Goal: Information Seeking & Learning: Find contact information

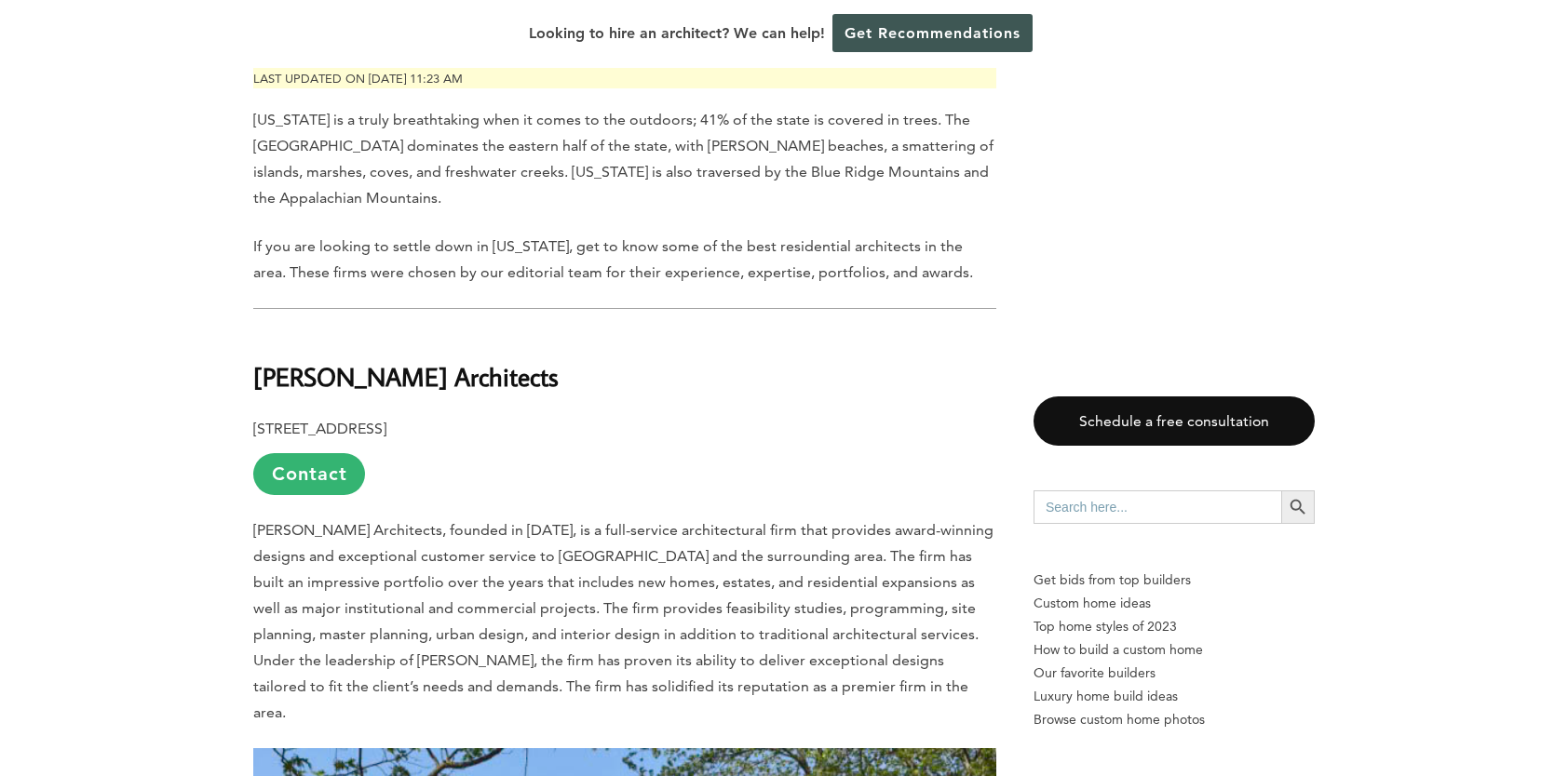
scroll to position [955, 0]
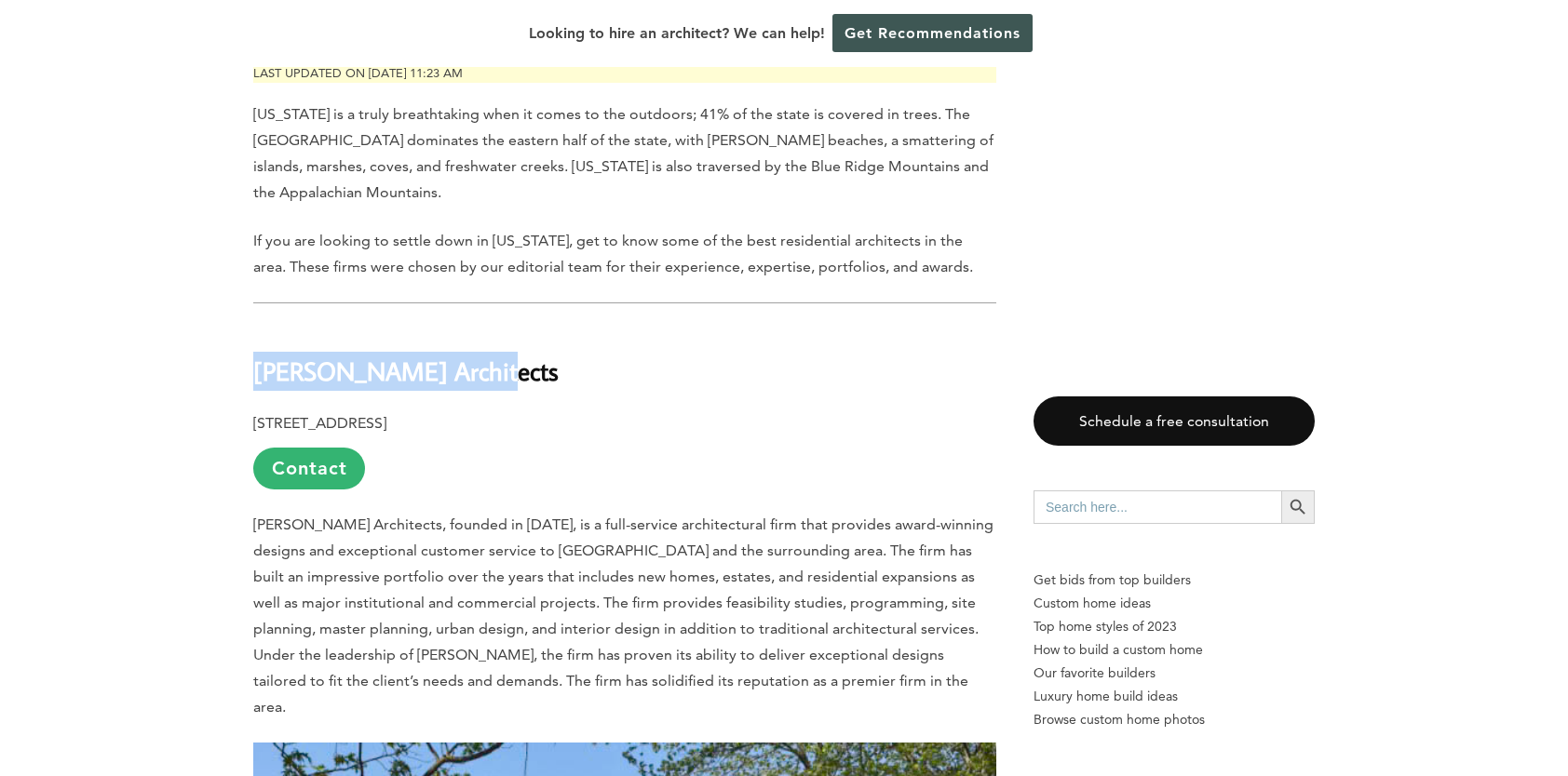
drag, startPoint x: 496, startPoint y: 375, endPoint x: 260, endPoint y: 388, distance: 236.4
click at [260, 388] on h2 "[PERSON_NAME] Architects" at bounding box center [624, 357] width 743 height 64
copy b "[PERSON_NAME] Architects"
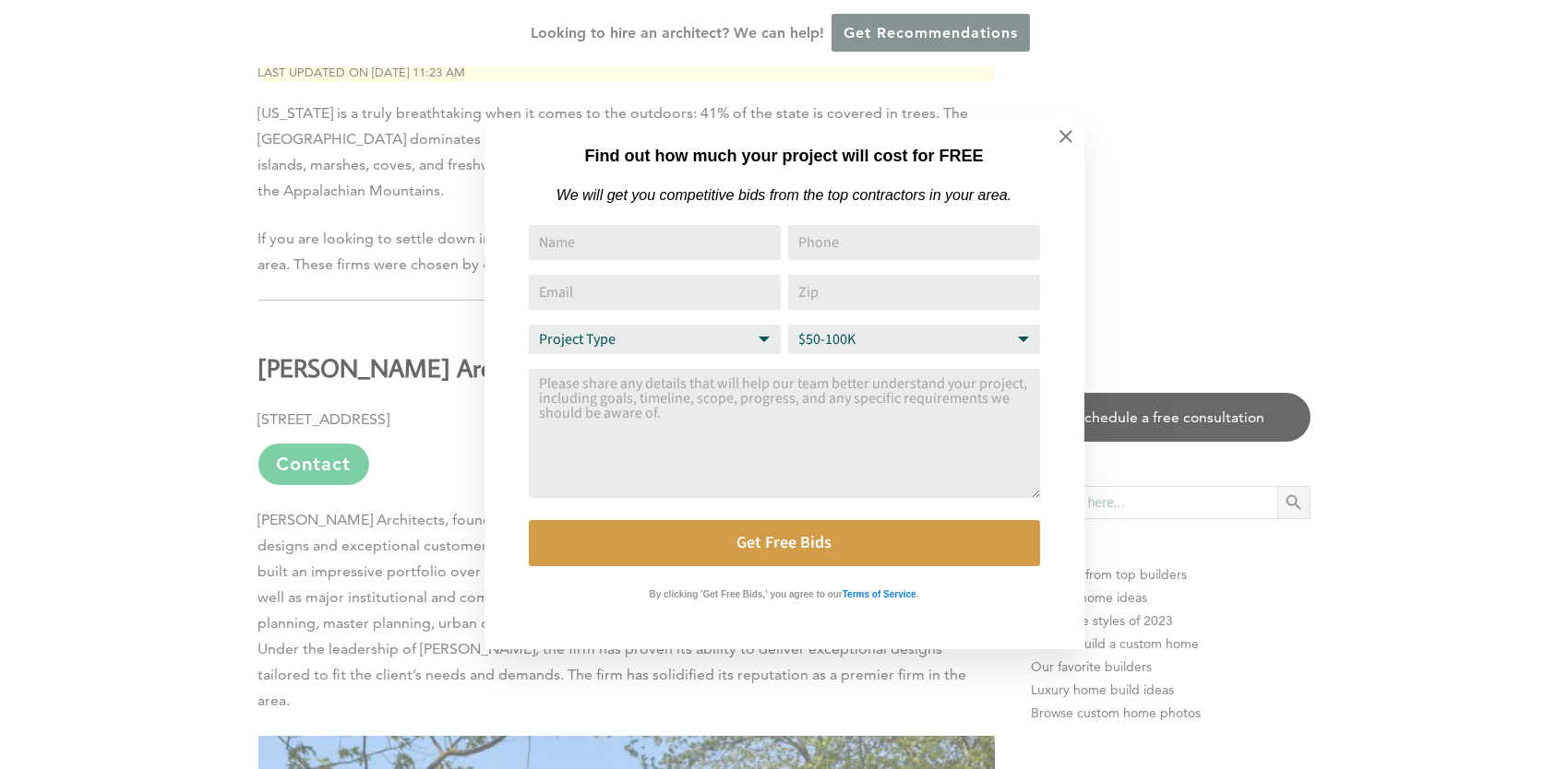
click at [1234, 188] on div "Find out how much your project will cost for FREE We will get you competitive b…" at bounding box center [784, 384] width 1568 height 769
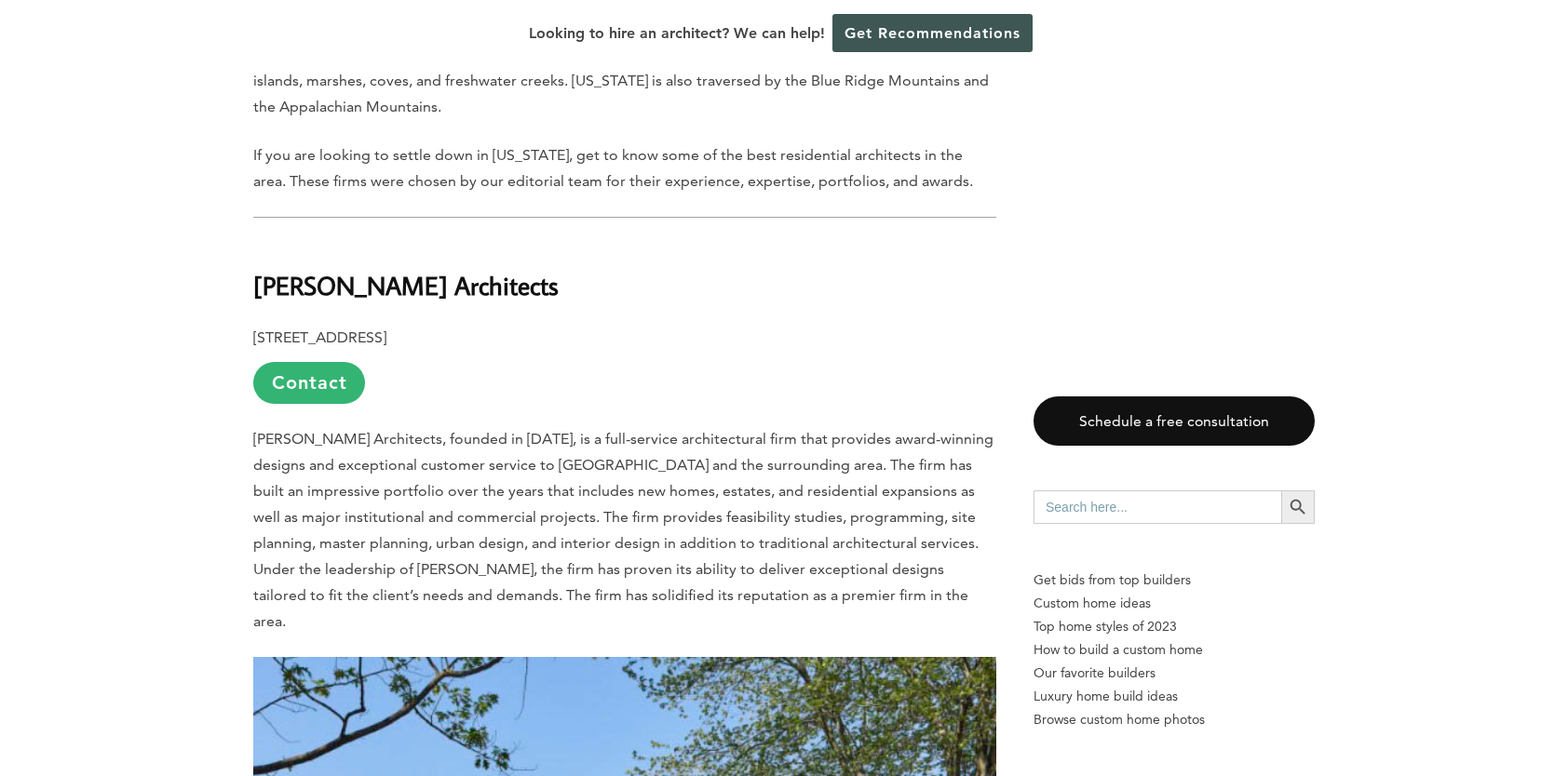
scroll to position [1041, 0]
drag, startPoint x: 255, startPoint y: 334, endPoint x: 582, endPoint y: 328, distance: 327.1
click at [387, 328] on b "[STREET_ADDRESS]" at bounding box center [320, 336] width 133 height 18
copy b "[STREET_ADDRESS]"
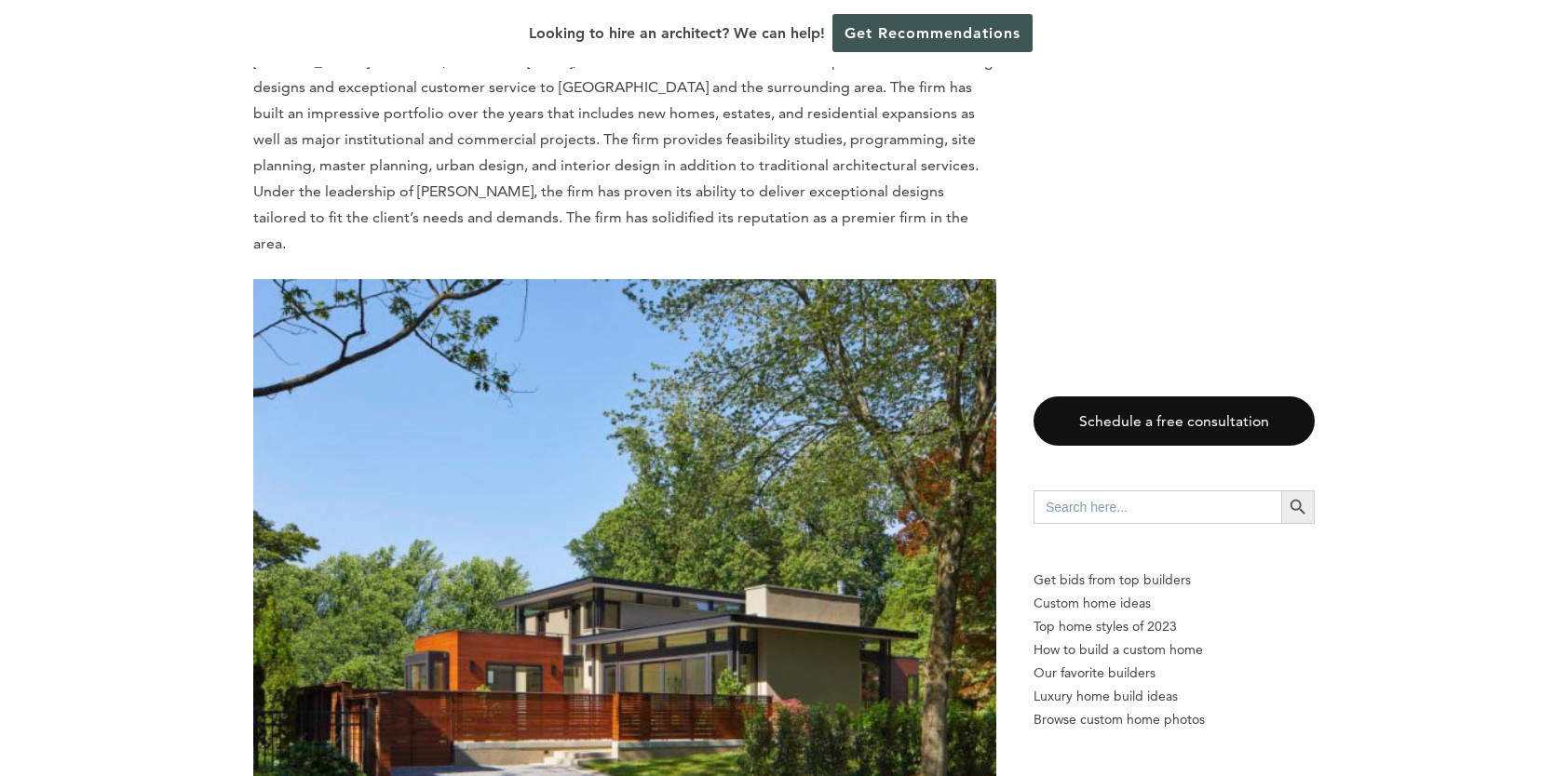
scroll to position [1101, 0]
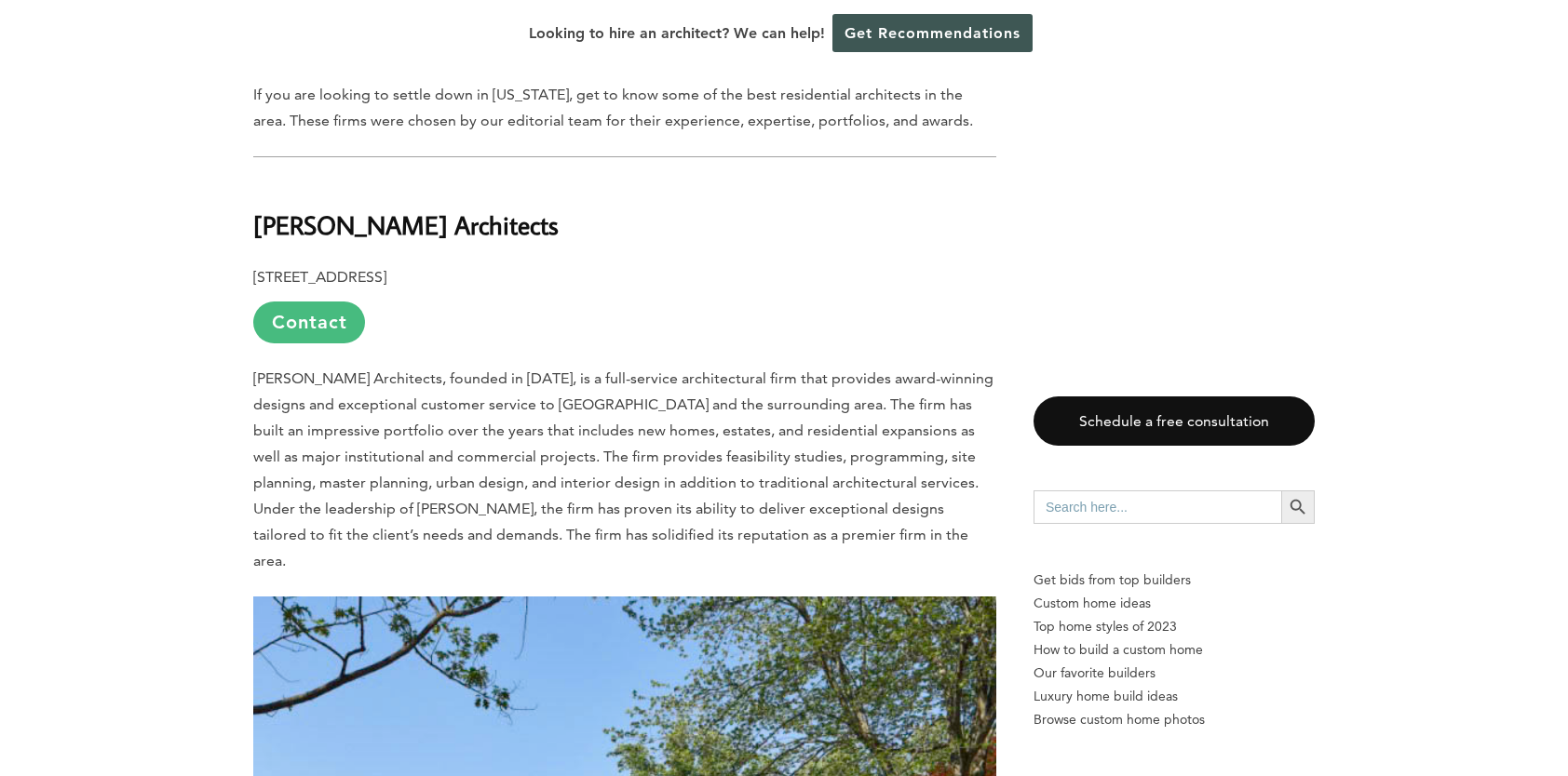
click at [333, 315] on link "Contact" at bounding box center [309, 322] width 112 height 42
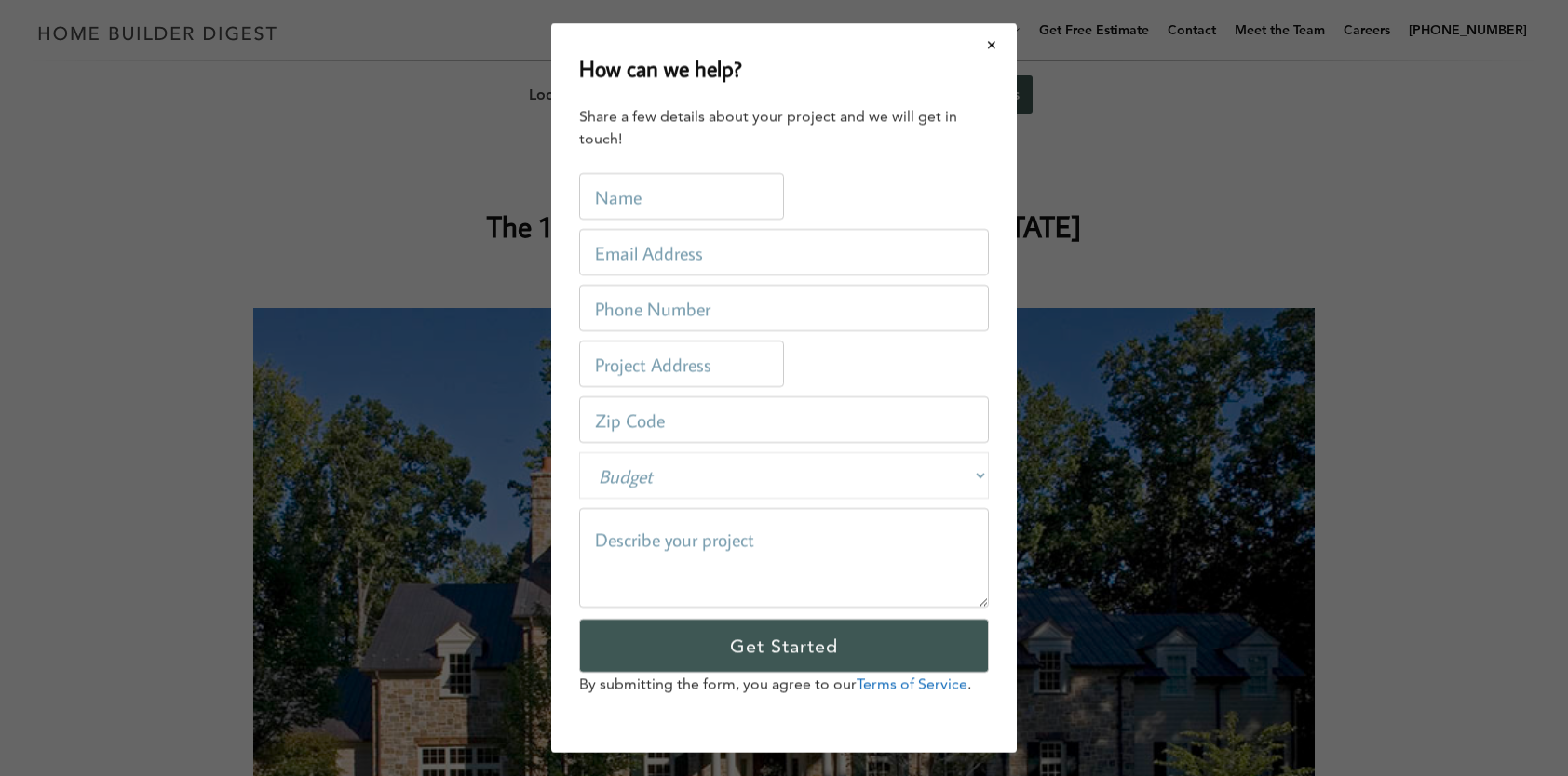
scroll to position [0, 0]
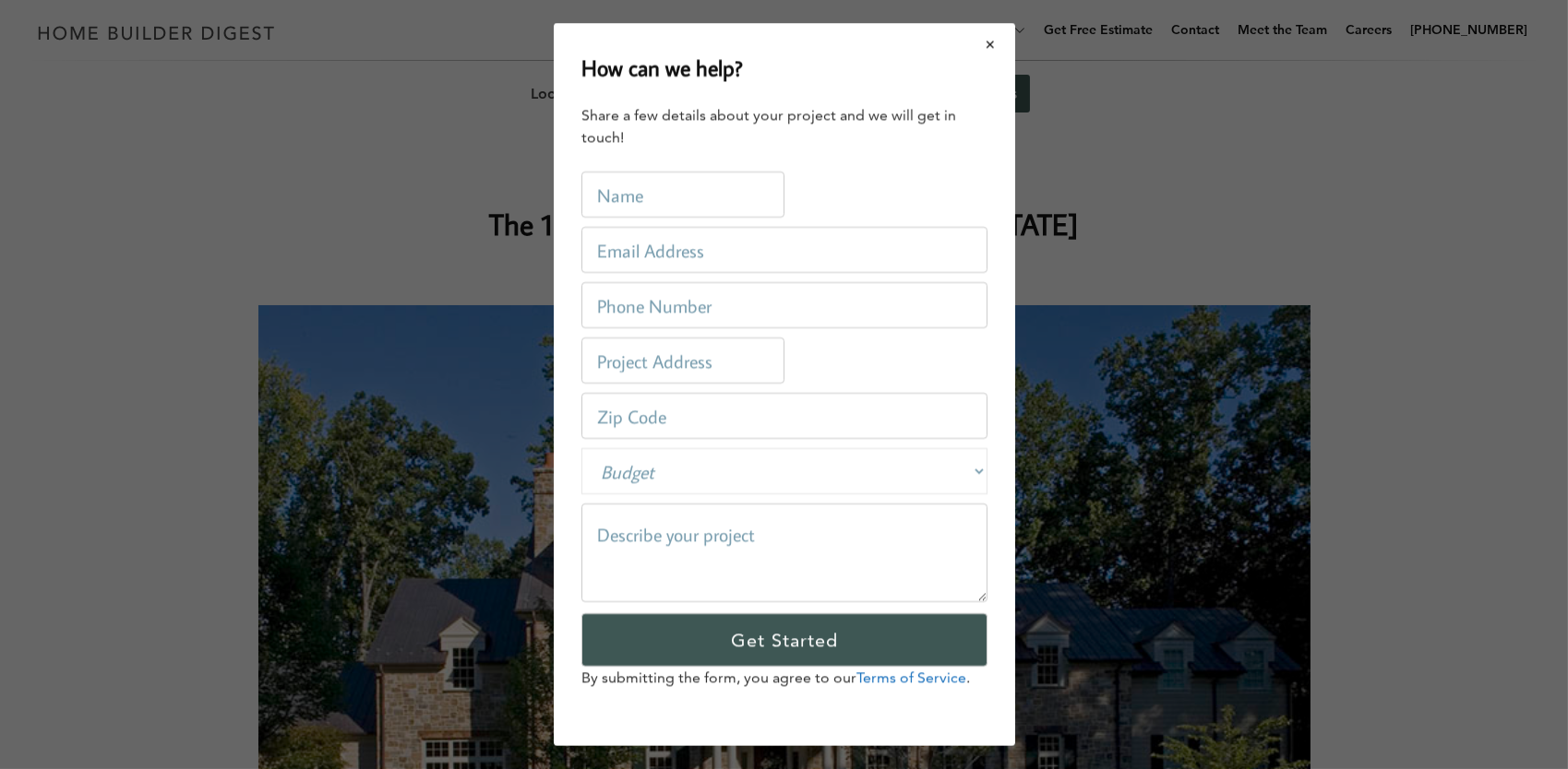
click at [989, 46] on button "Close modal" at bounding box center [991, 45] width 49 height 39
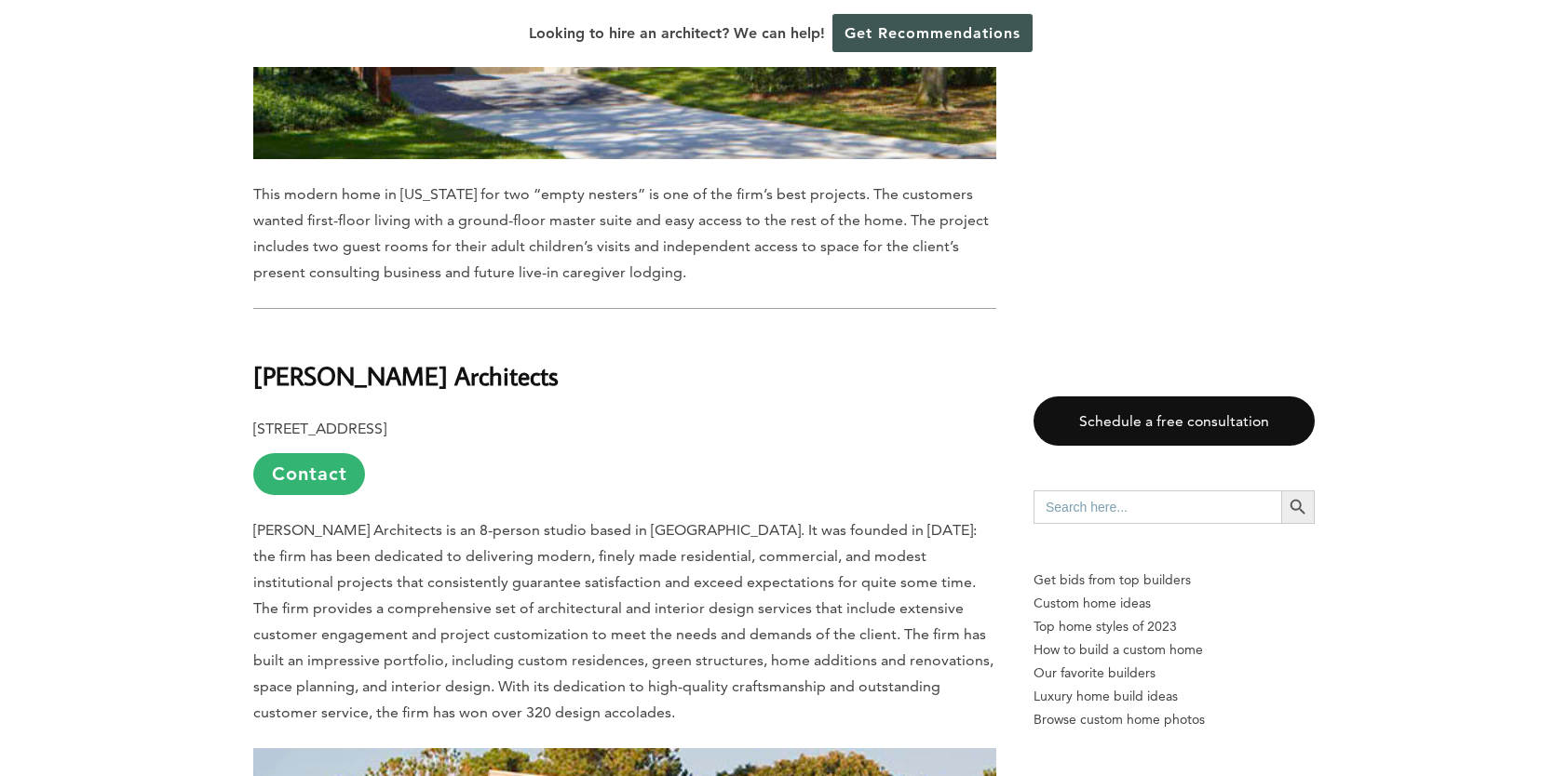
scroll to position [2178, 0]
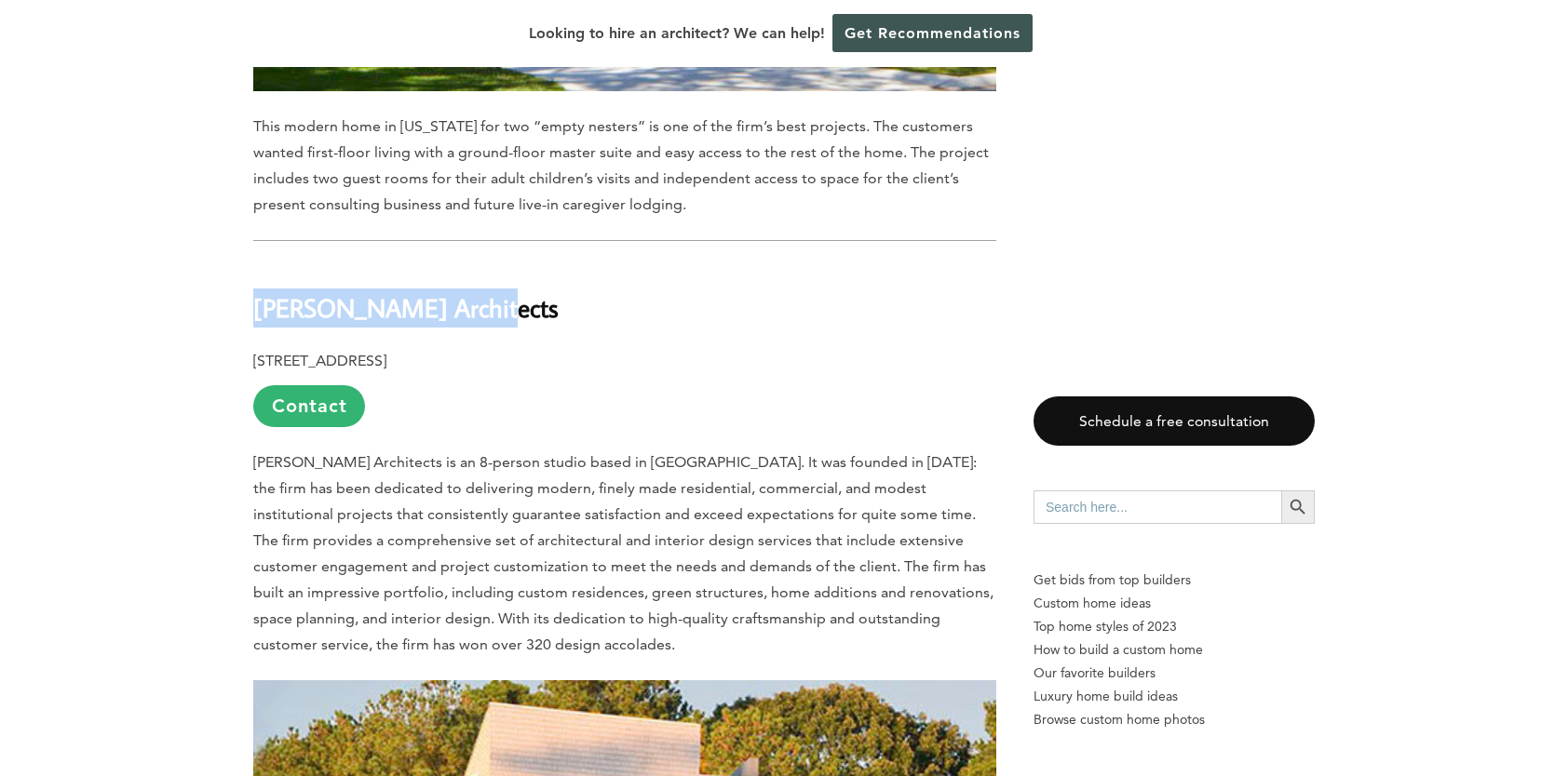
drag, startPoint x: 257, startPoint y: 271, endPoint x: 469, endPoint y: 268, distance: 212.0
click at [469, 268] on h2 "[PERSON_NAME] Architects" at bounding box center [624, 295] width 743 height 64
copy b "[PERSON_NAME] Architects"
drag, startPoint x: 537, startPoint y: 336, endPoint x: 255, endPoint y: 336, distance: 282.0
click at [255, 348] on p "[STREET_ADDRESS] Contact" at bounding box center [624, 388] width 743 height 79
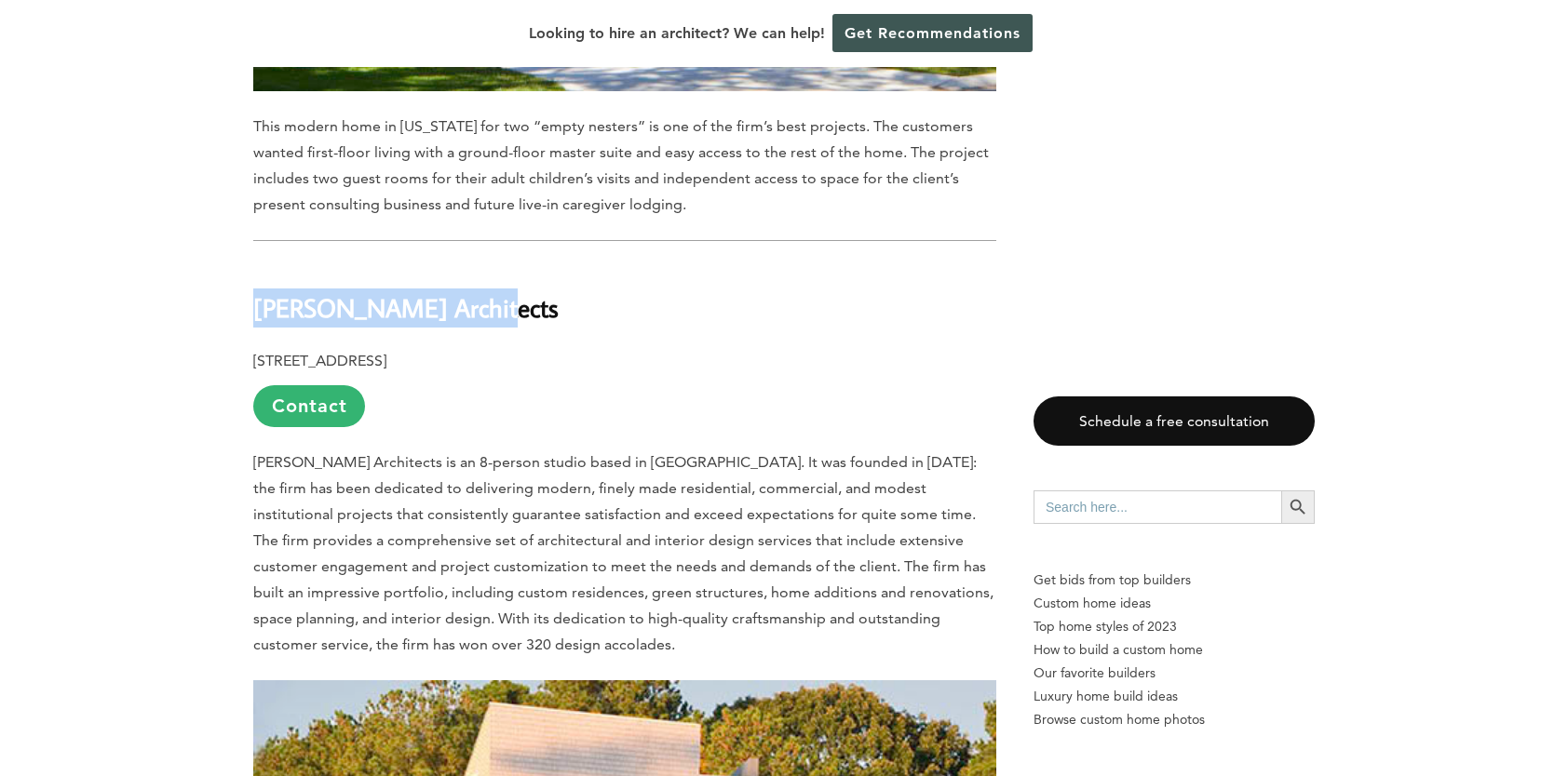
copy b "[STREET_ADDRESS]"
click at [334, 386] on link "Contact" at bounding box center [309, 406] width 112 height 42
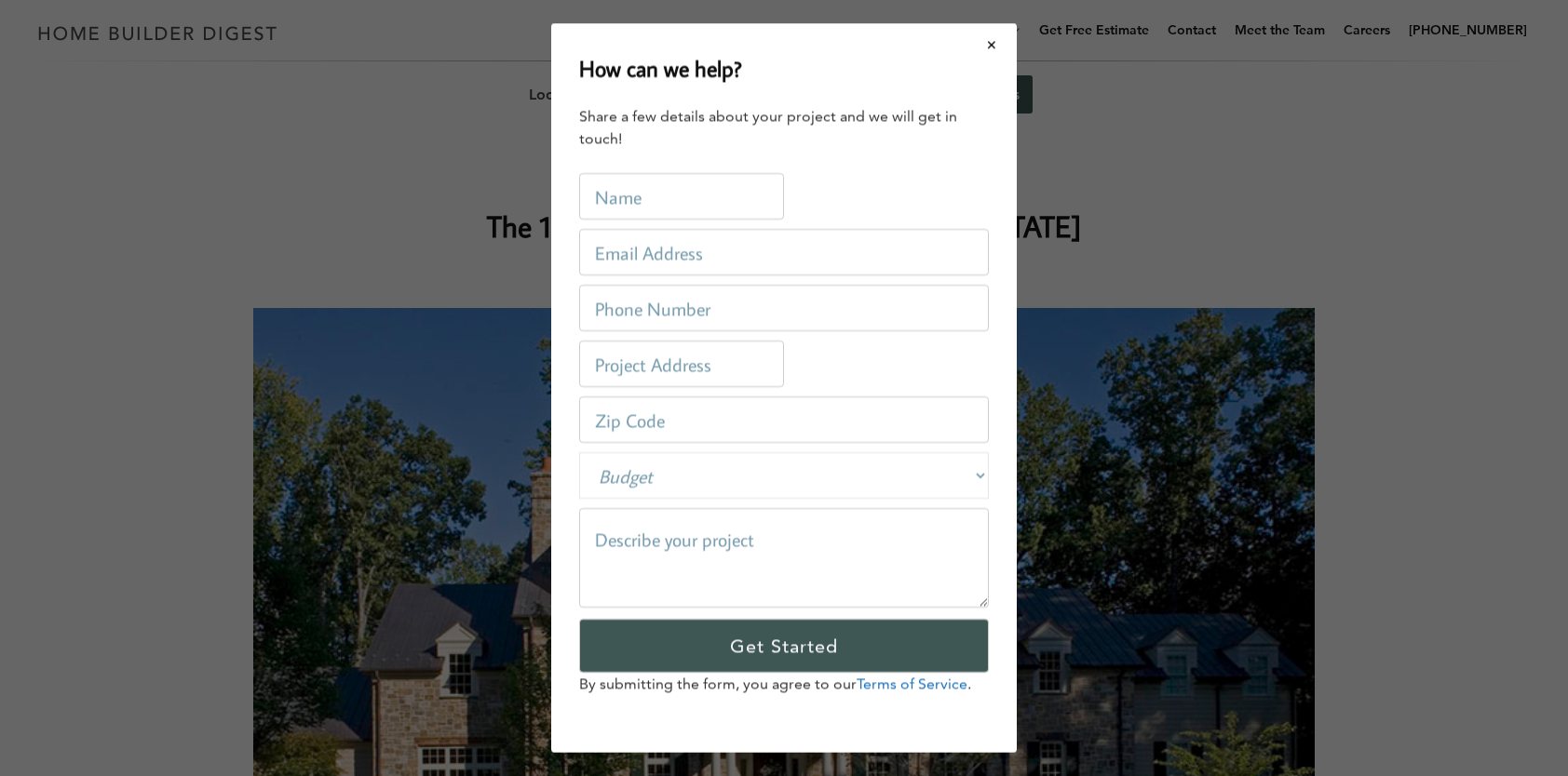
scroll to position [0, 0]
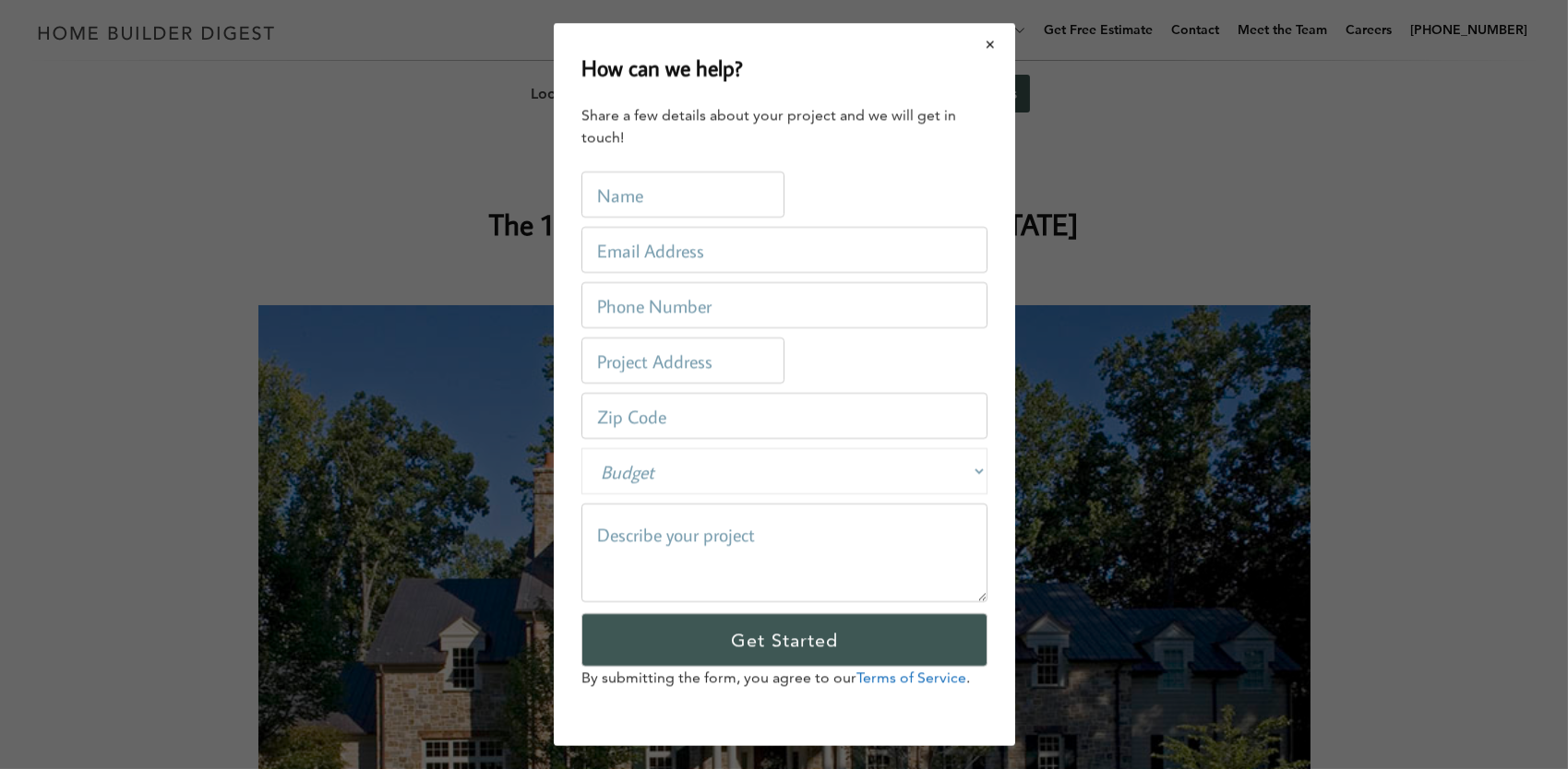
click at [984, 39] on button "Close modal" at bounding box center [991, 45] width 49 height 39
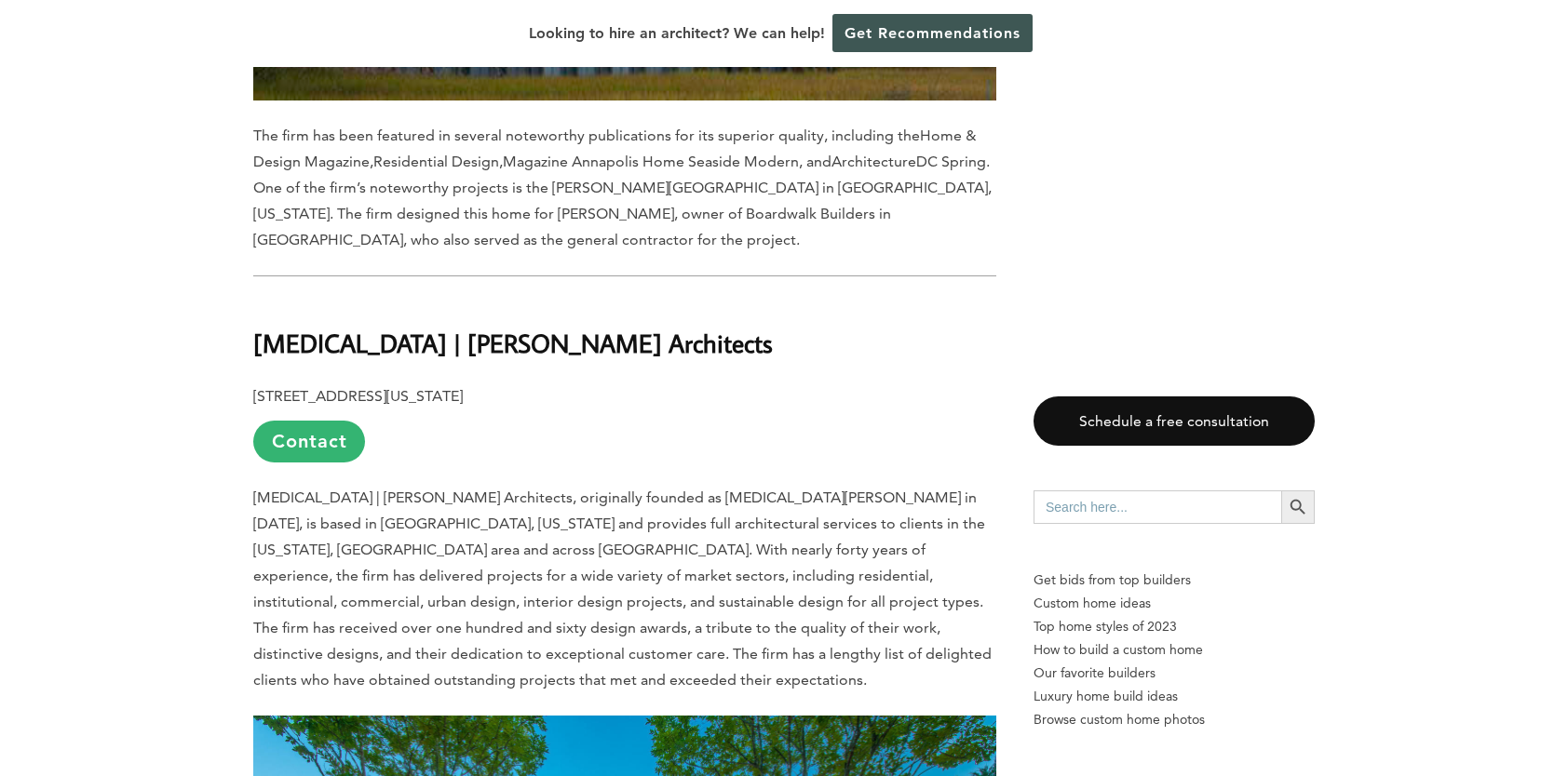
scroll to position [3320, 0]
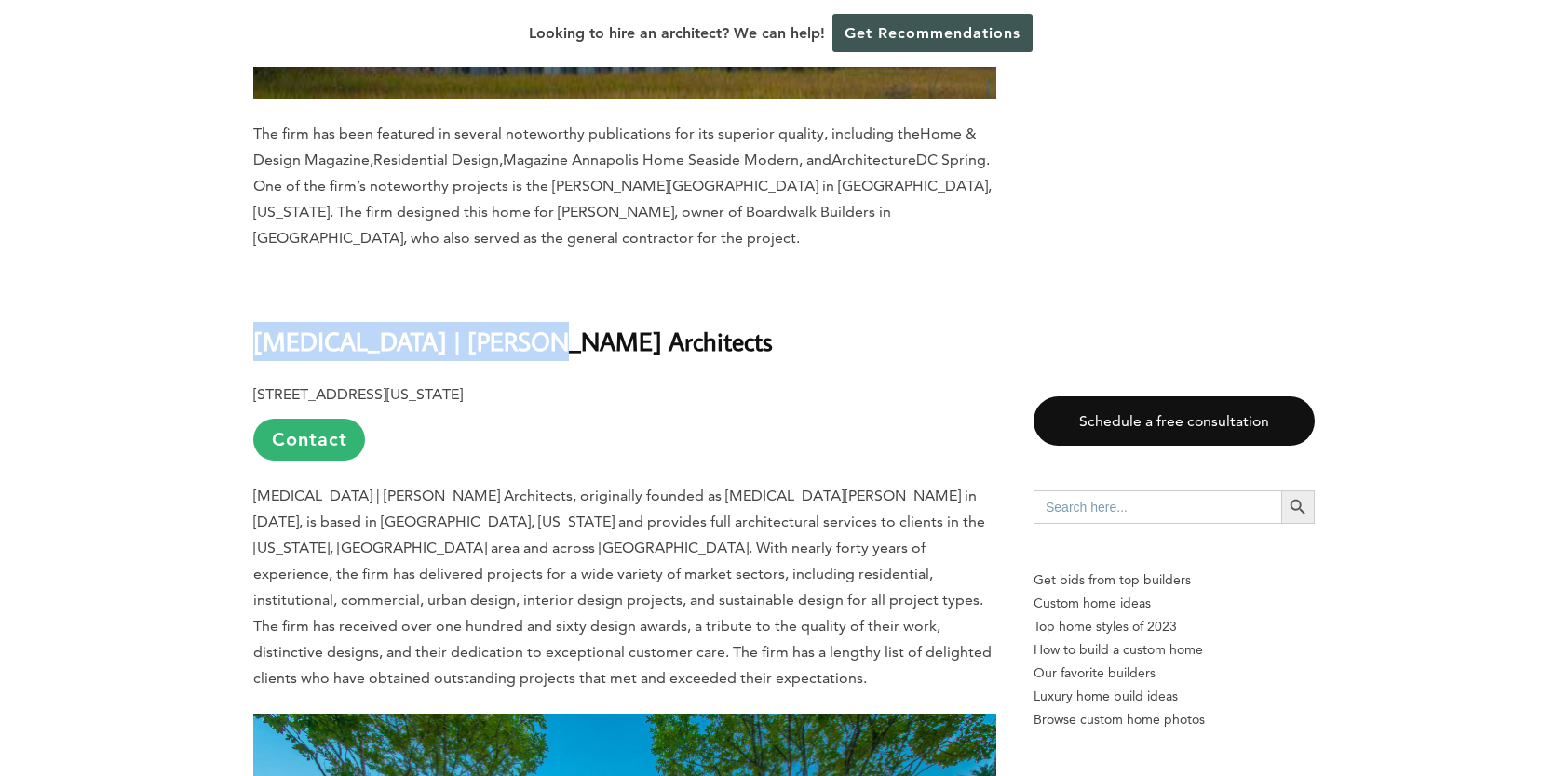
drag, startPoint x: 521, startPoint y: 320, endPoint x: 262, endPoint y: 336, distance: 259.5
copy b "[MEDICAL_DATA] | [PERSON_NAME] Architects"
drag, startPoint x: 254, startPoint y: 367, endPoint x: 633, endPoint y: 378, distance: 379.2
click at [633, 382] on p "[STREET_ADDRESS][US_STATE] Contact" at bounding box center [624, 421] width 743 height 79
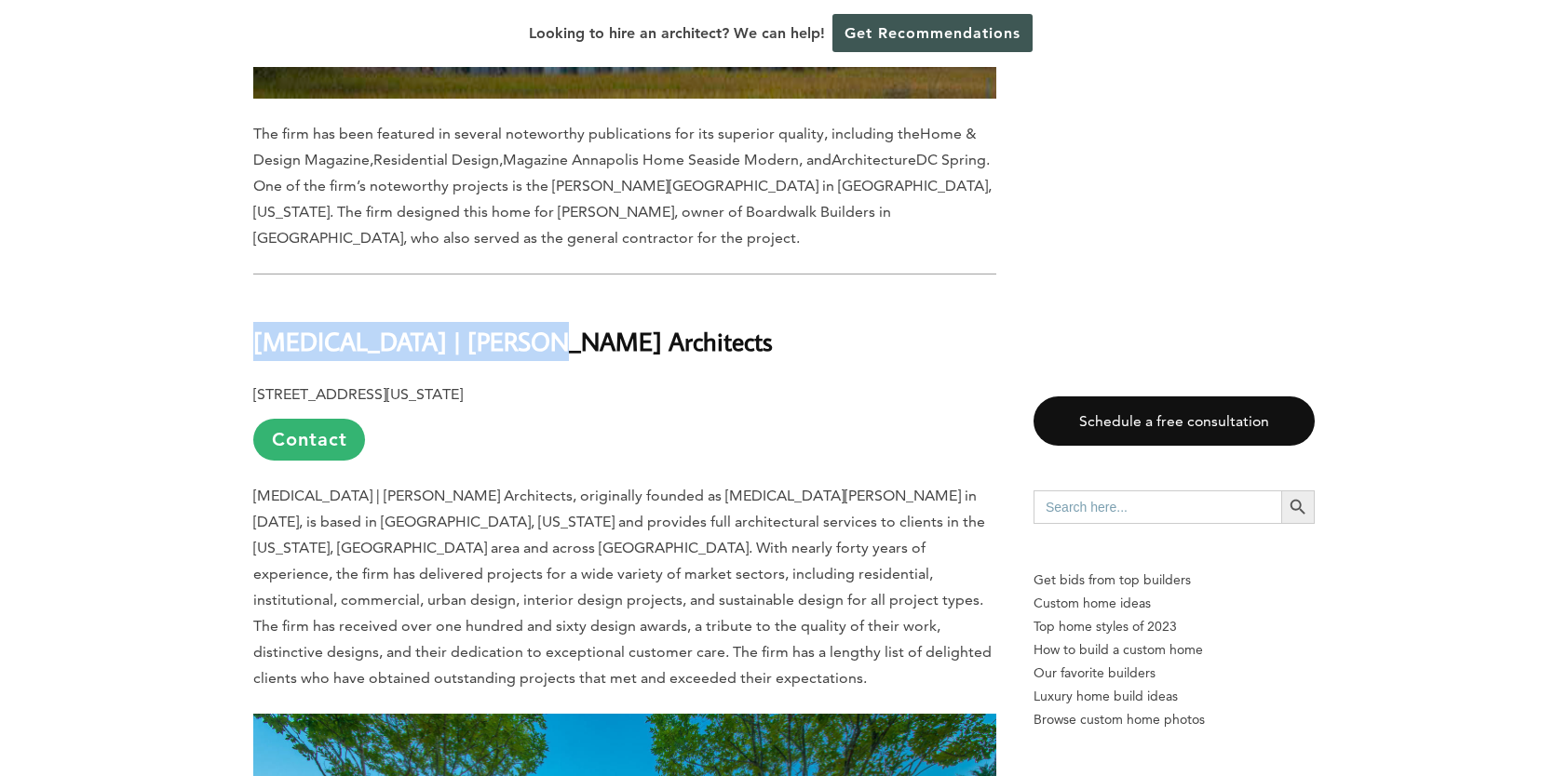
copy b "[STREET_ADDRESS][US_STATE]"
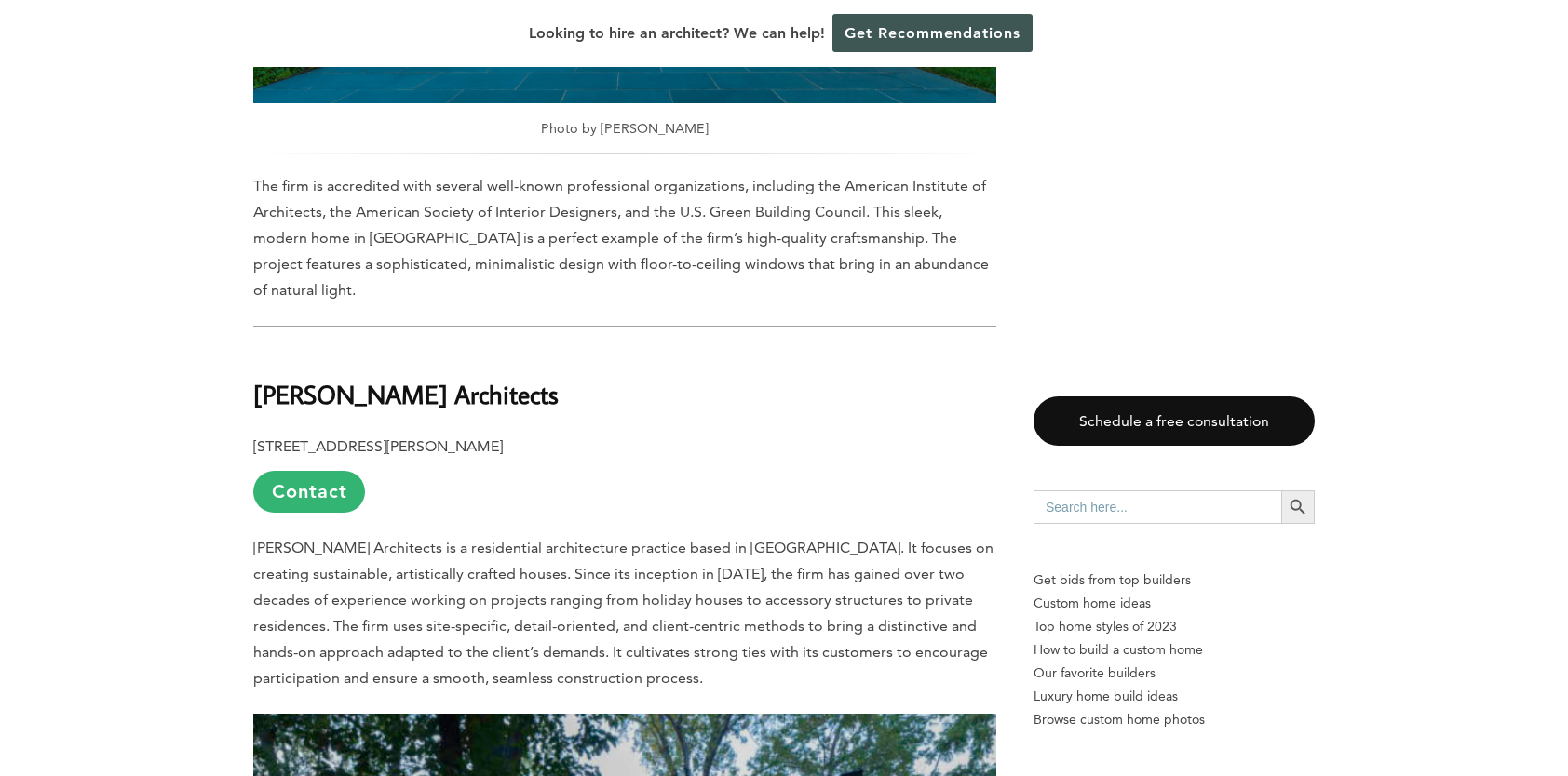
scroll to position [4301, 0]
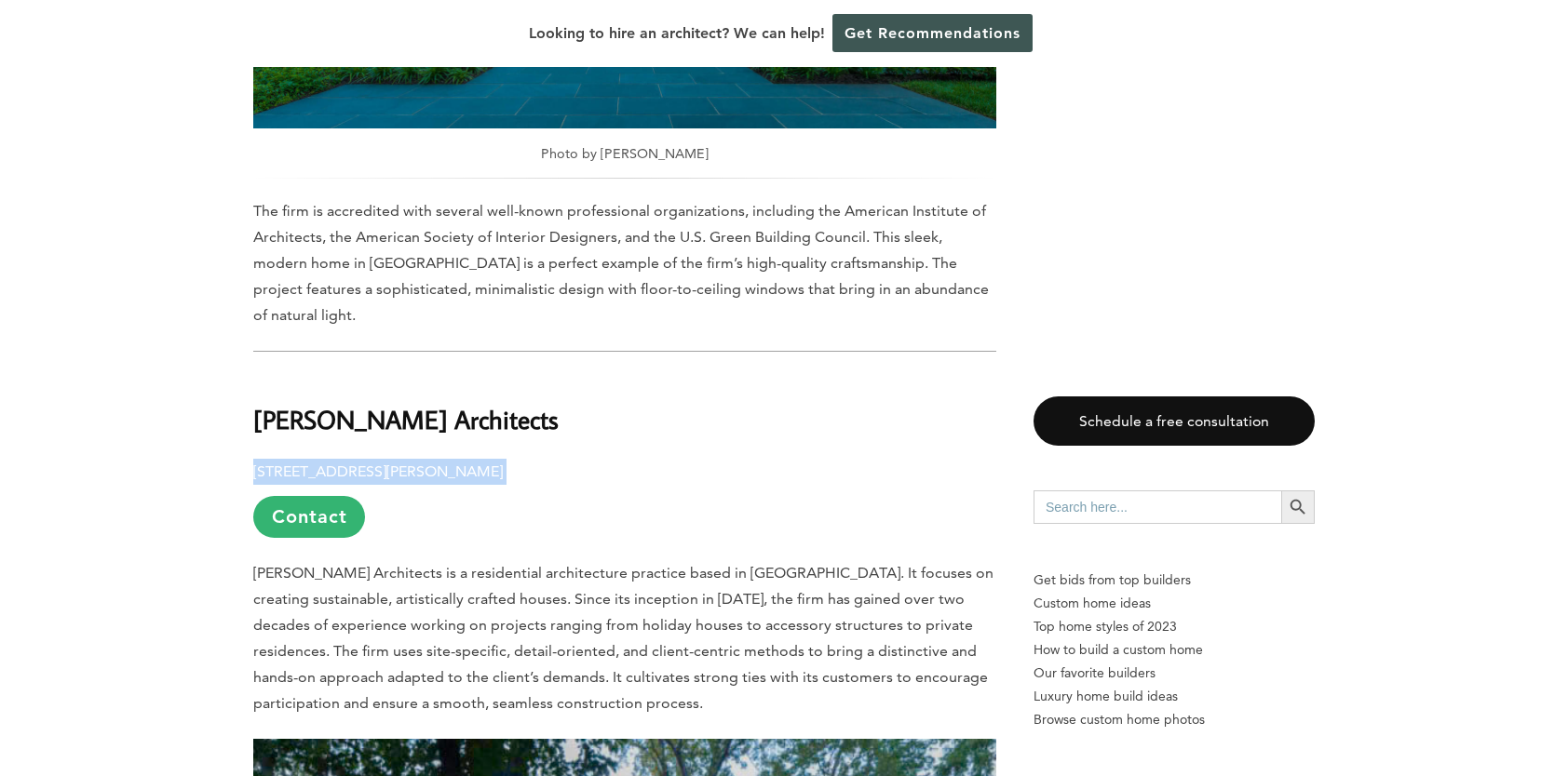
drag, startPoint x: 253, startPoint y: 396, endPoint x: 634, endPoint y: 373, distance: 381.7
copy p "[STREET_ADDRESS][PERSON_NAME]"
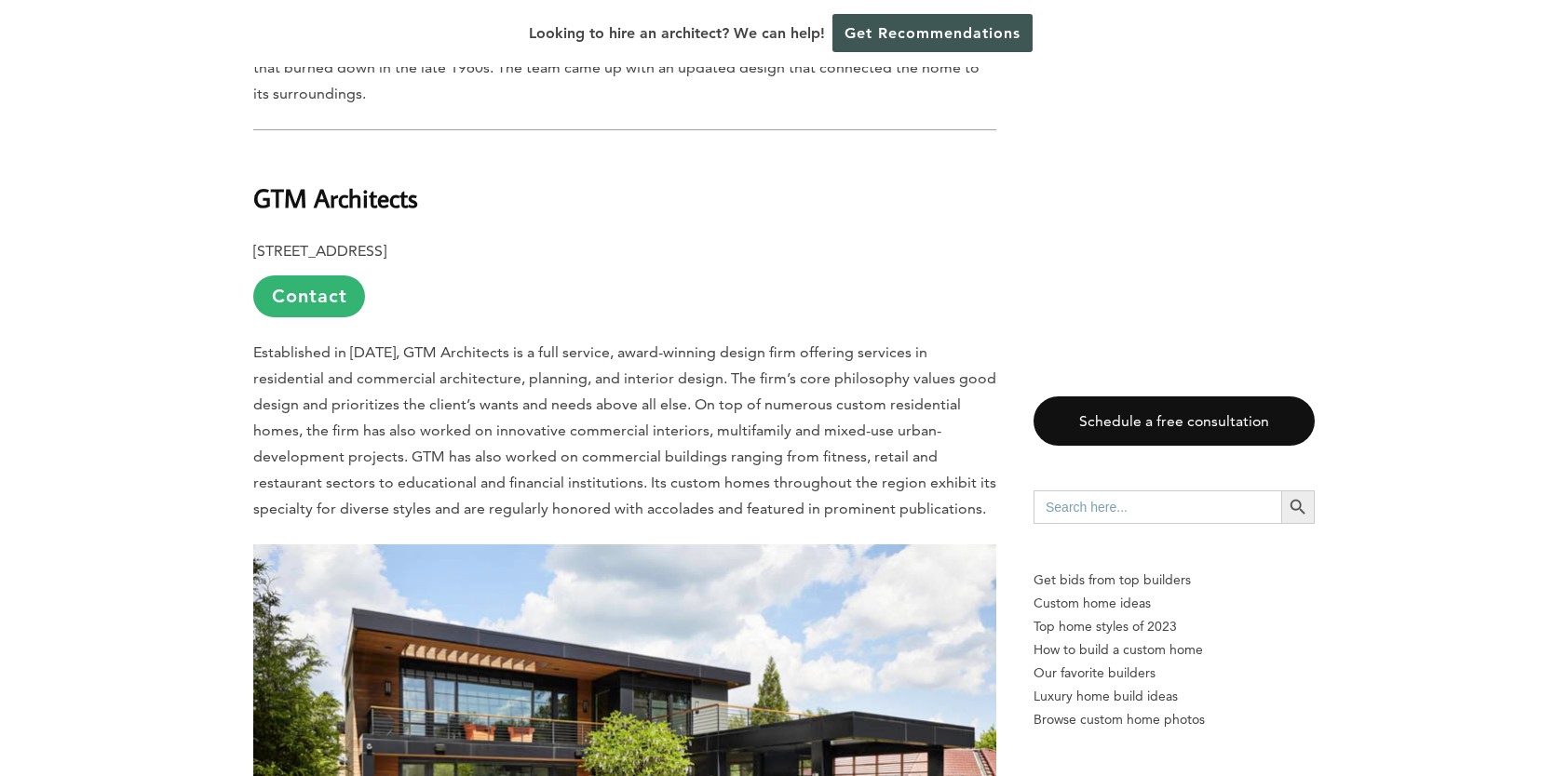
scroll to position [6602, 0]
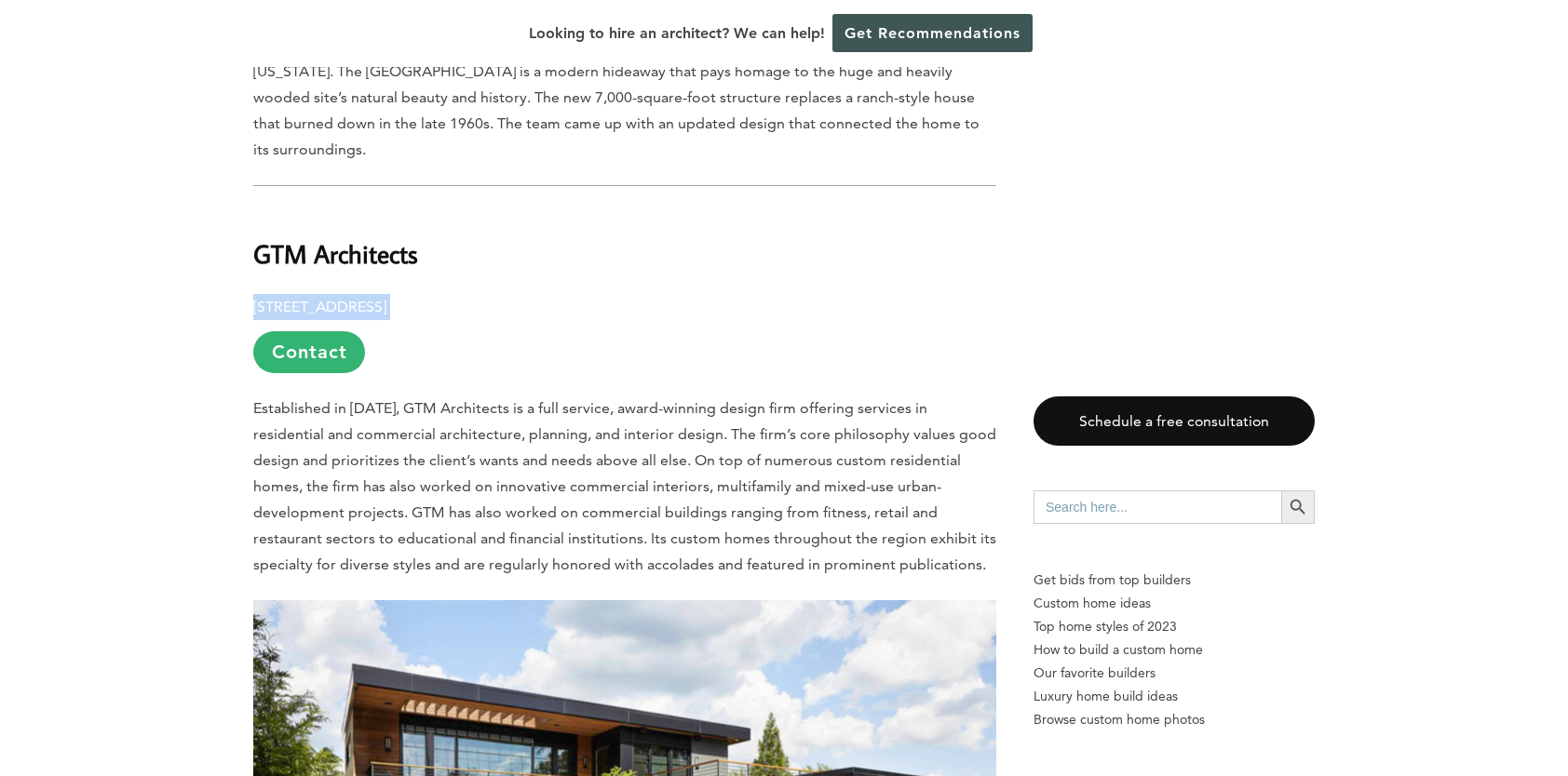
drag, startPoint x: 255, startPoint y: 202, endPoint x: 666, endPoint y: 205, distance: 411.0
click at [666, 294] on p "[STREET_ADDRESS] Contact" at bounding box center [624, 334] width 743 height 79
copy p "[STREET_ADDRESS]"
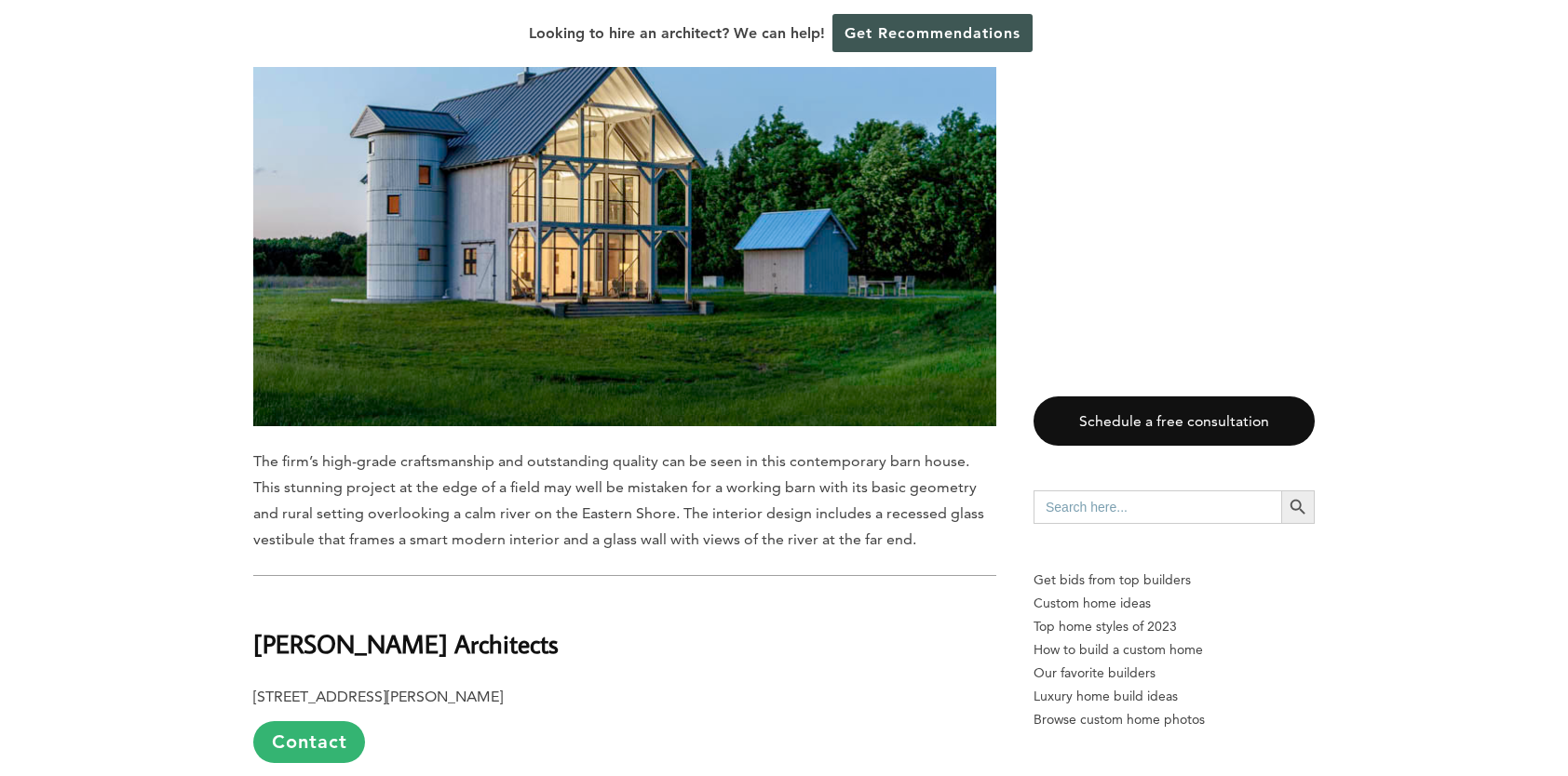
scroll to position [8342, 0]
drag, startPoint x: 253, startPoint y: 515, endPoint x: 532, endPoint y: 524, distance: 279.1
click at [532, 597] on h2 "[PERSON_NAME] Architects" at bounding box center [624, 629] width 743 height 64
copy b "[PERSON_NAME] Architects"
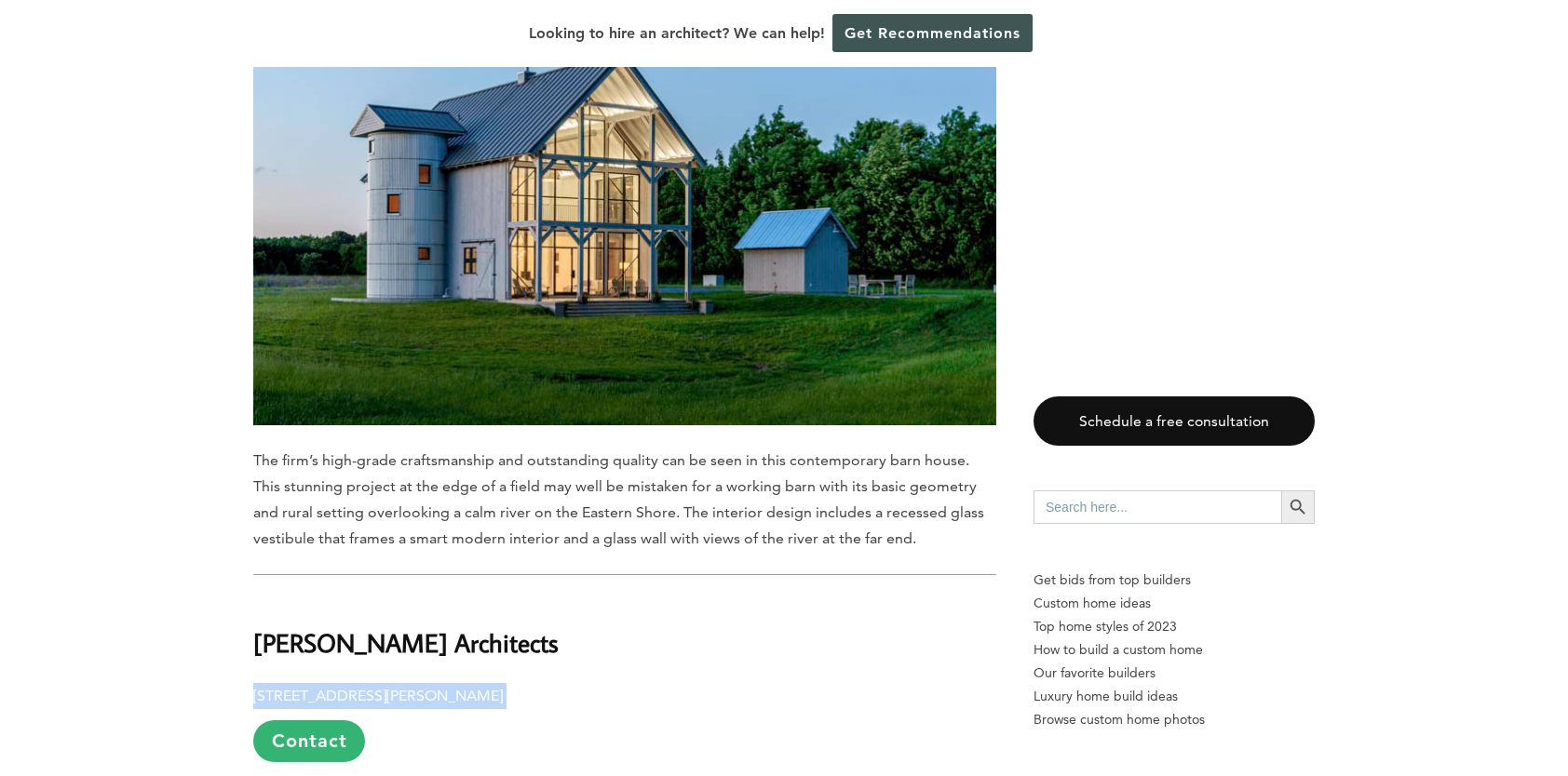
drag, startPoint x: 254, startPoint y: 564, endPoint x: 593, endPoint y: 573, distance: 339.1
click at [593, 684] on p "[STREET_ADDRESS][PERSON_NAME] Contact" at bounding box center [624, 723] width 743 height 79
copy p "[STREET_ADDRESS][PERSON_NAME]"
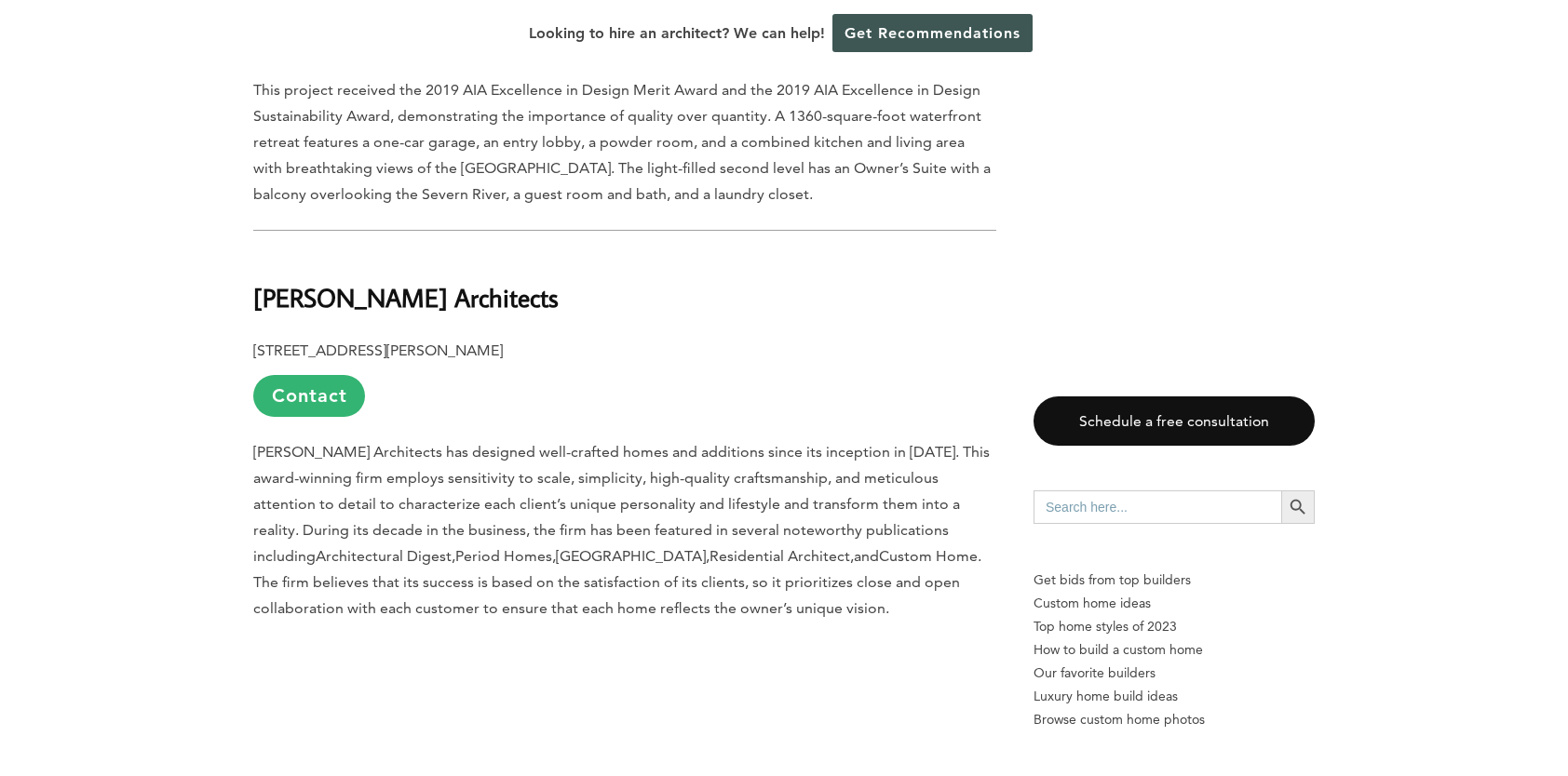
scroll to position [12278, 0]
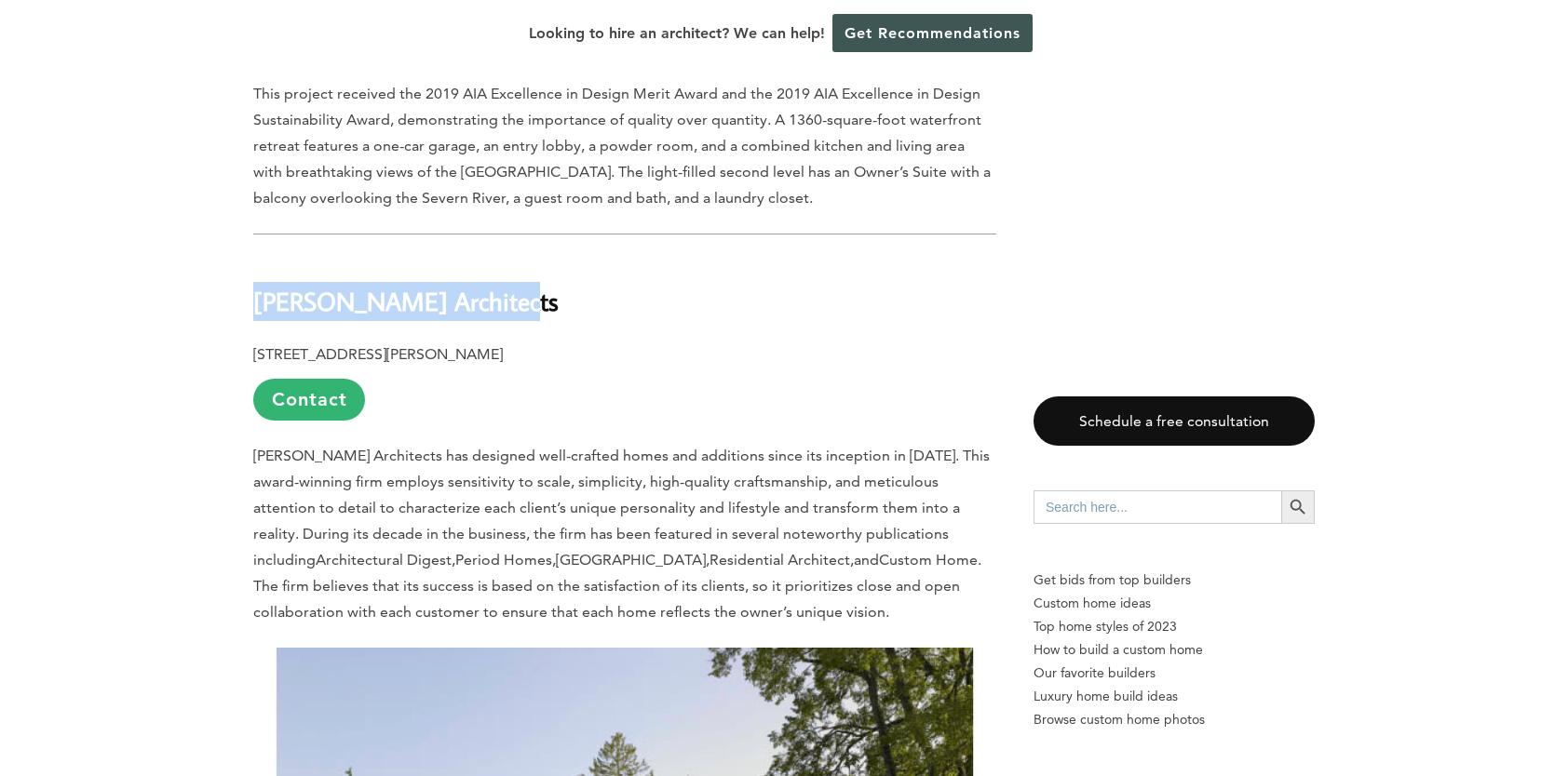
drag, startPoint x: 253, startPoint y: 137, endPoint x: 499, endPoint y: 158, distance: 246.9
click at [499, 285] on b "[PERSON_NAME] Architects" at bounding box center [405, 300] width 305 height 32
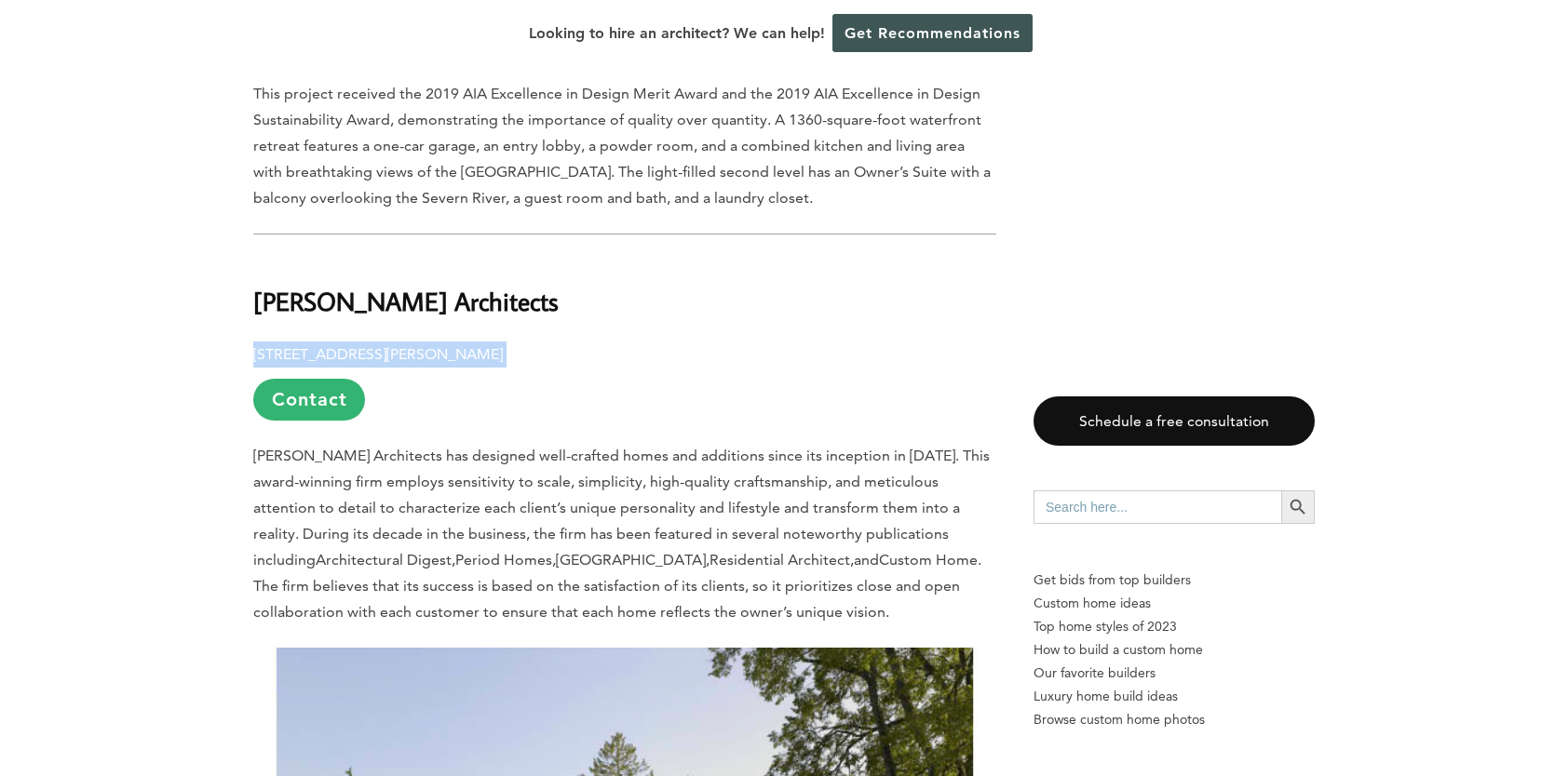
drag, startPoint x: 251, startPoint y: 196, endPoint x: 618, endPoint y: 184, distance: 367.2
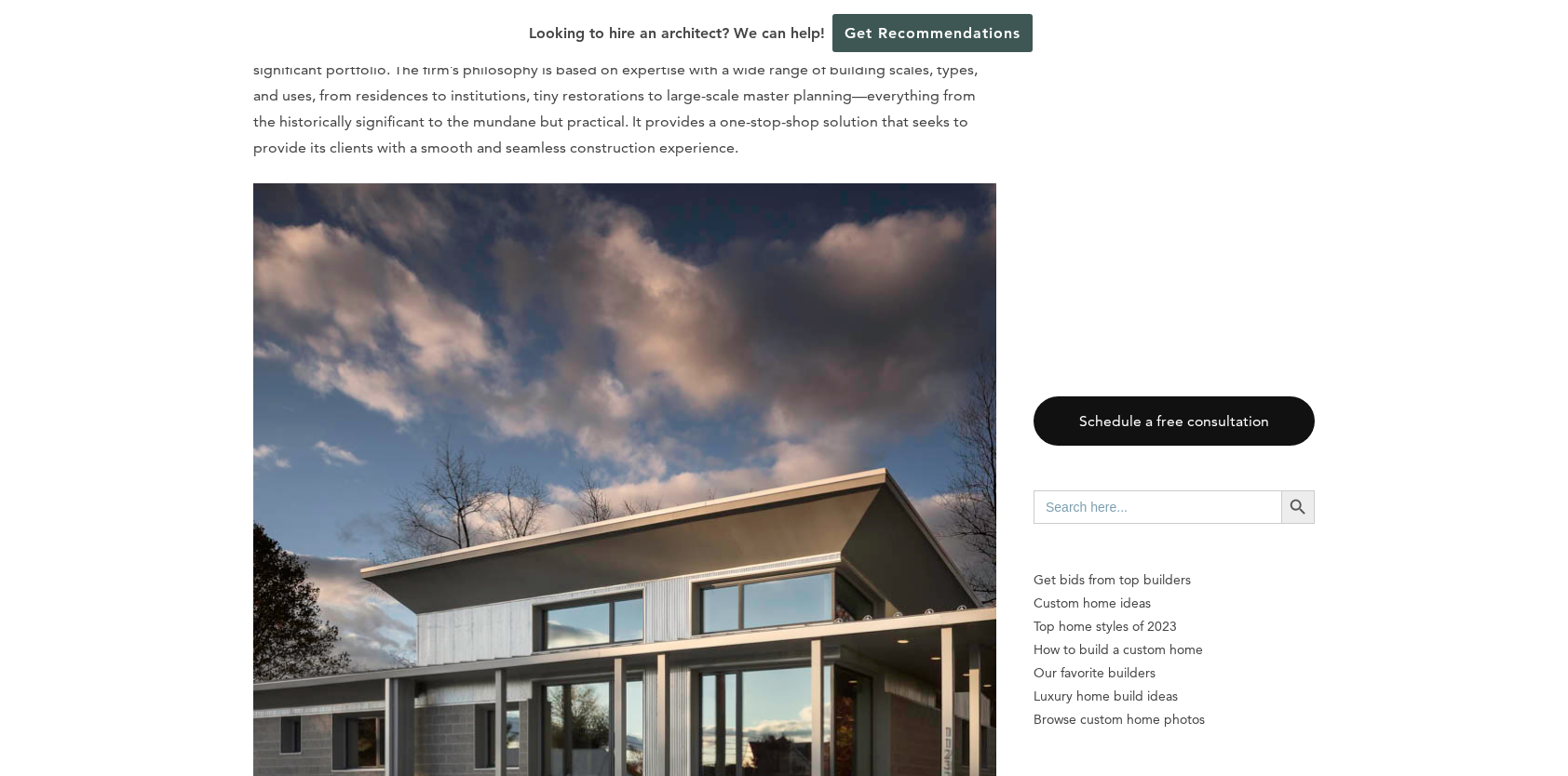
scroll to position [17098, 0]
